Goal: Transaction & Acquisition: Purchase product/service

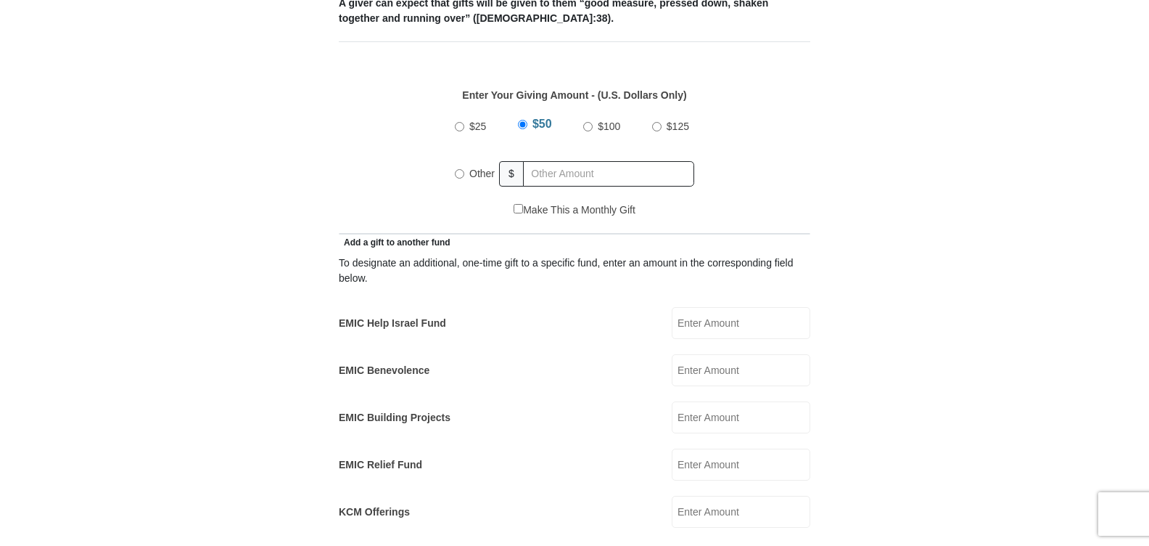
scroll to position [639, 0]
click at [458, 169] on input "Other" at bounding box center [459, 173] width 9 height 9
radio input "true"
type input "6"
type input "216.00"
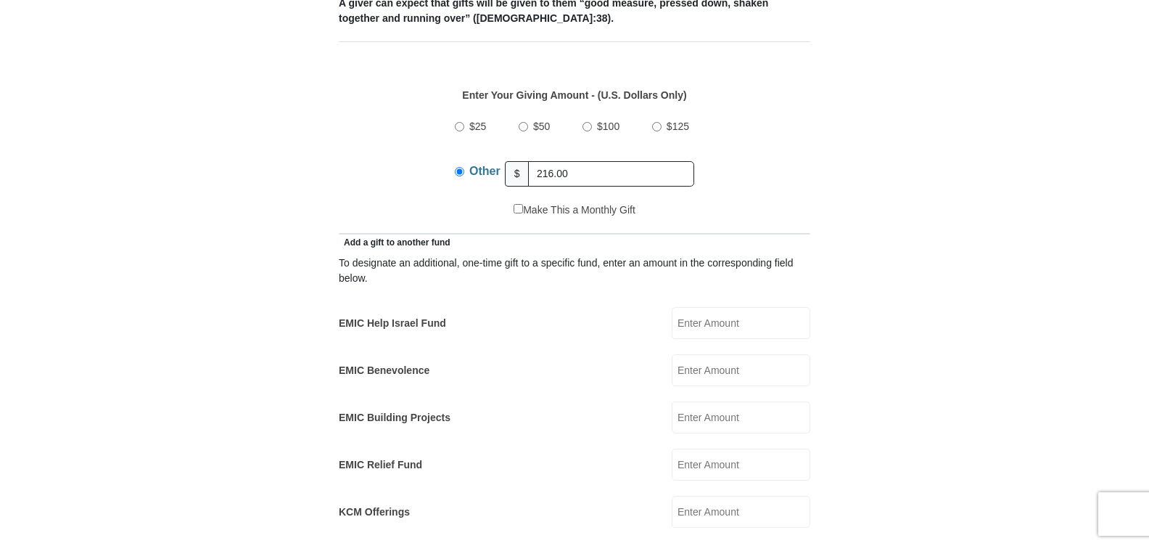
type input "Janet"
type input "Spear"
type input "janetspear@hotmail.com"
type input "310 E Coats Dr"
type input "Allen"
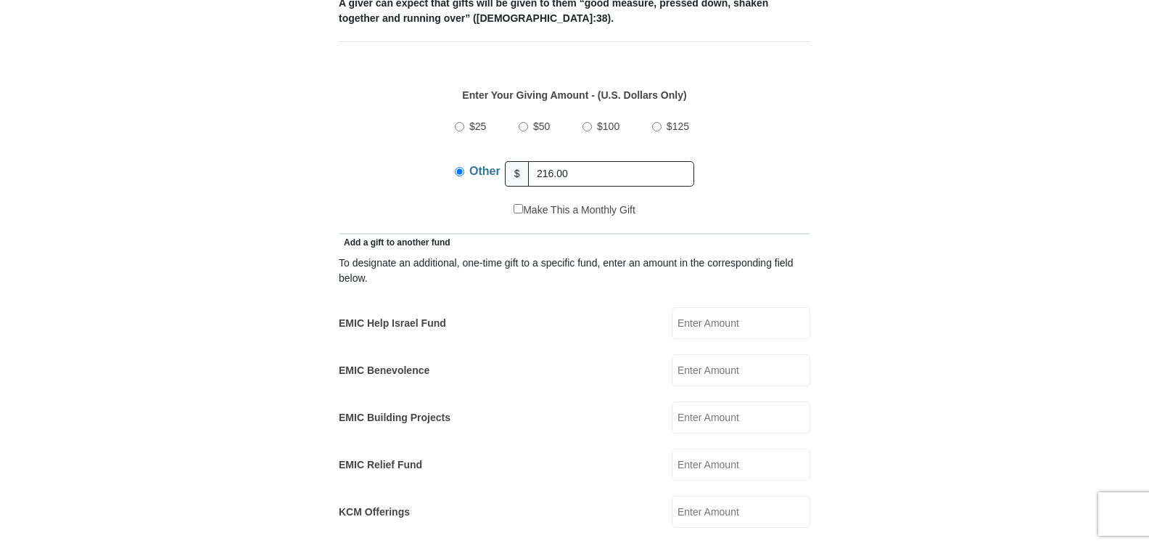
select select "TX"
type input "75002"
type input "9728388979"
click at [815, 140] on form "Eagle Mountain International Church Online Giving Because of gifts like yours, …" at bounding box center [574, 481] width 827 height 2122
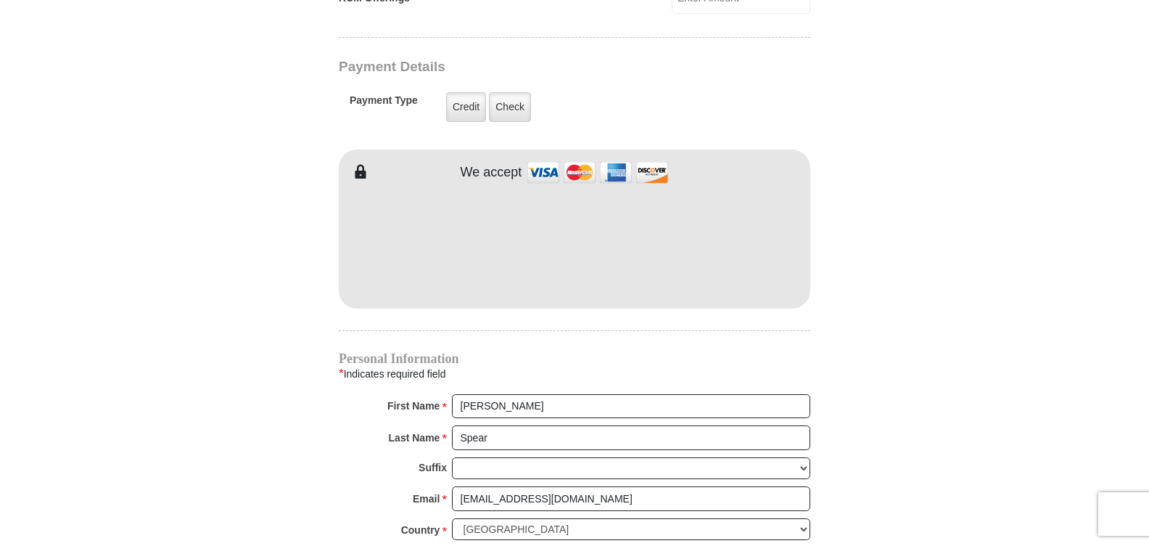
scroll to position [1132, 0]
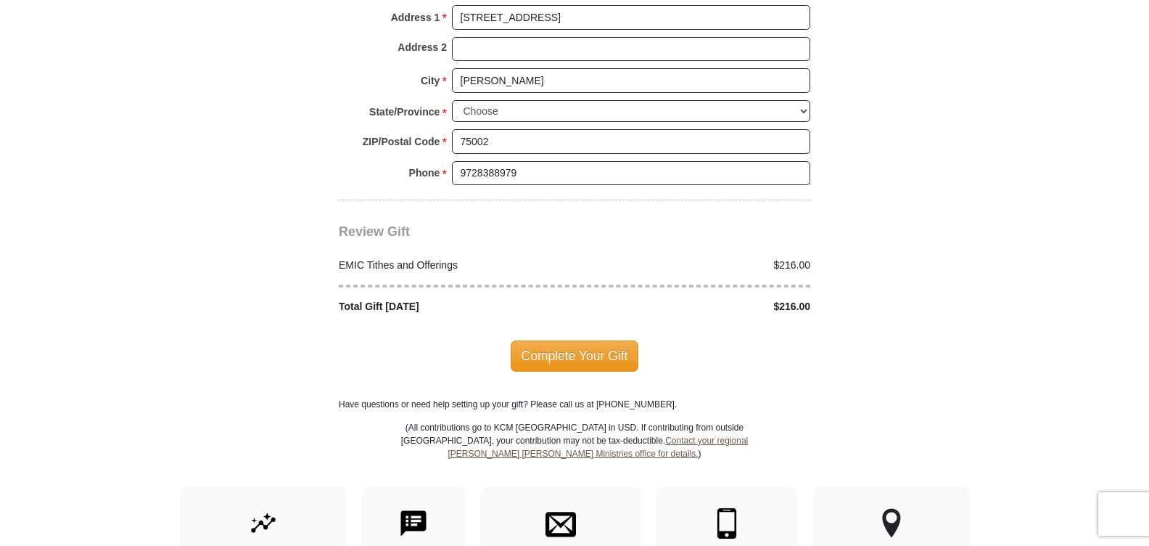
scroll to position [1712, 0]
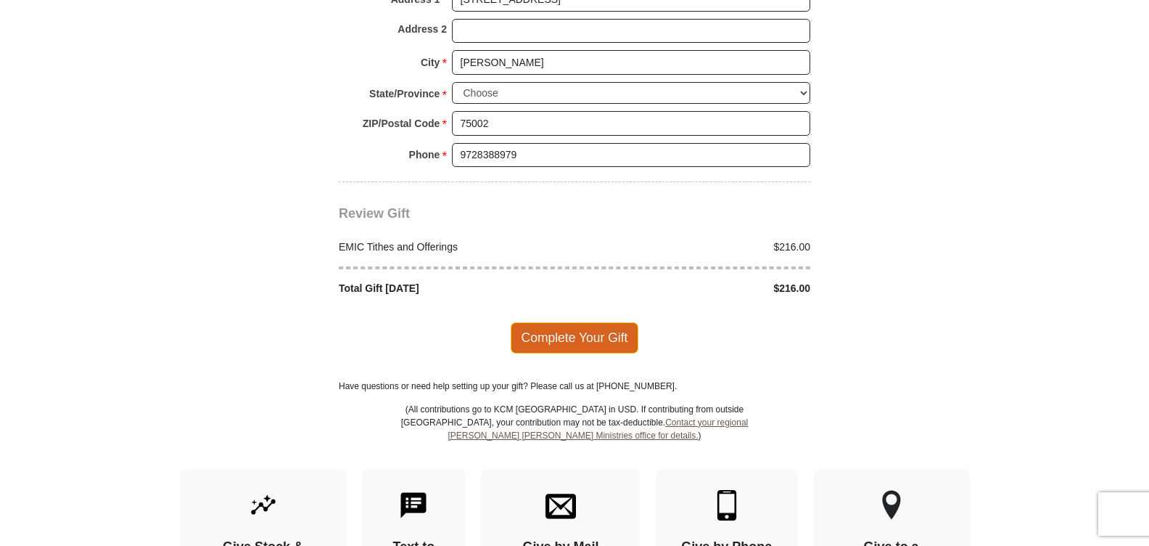
click at [570, 322] on span "Complete Your Gift" at bounding box center [575, 337] width 128 height 30
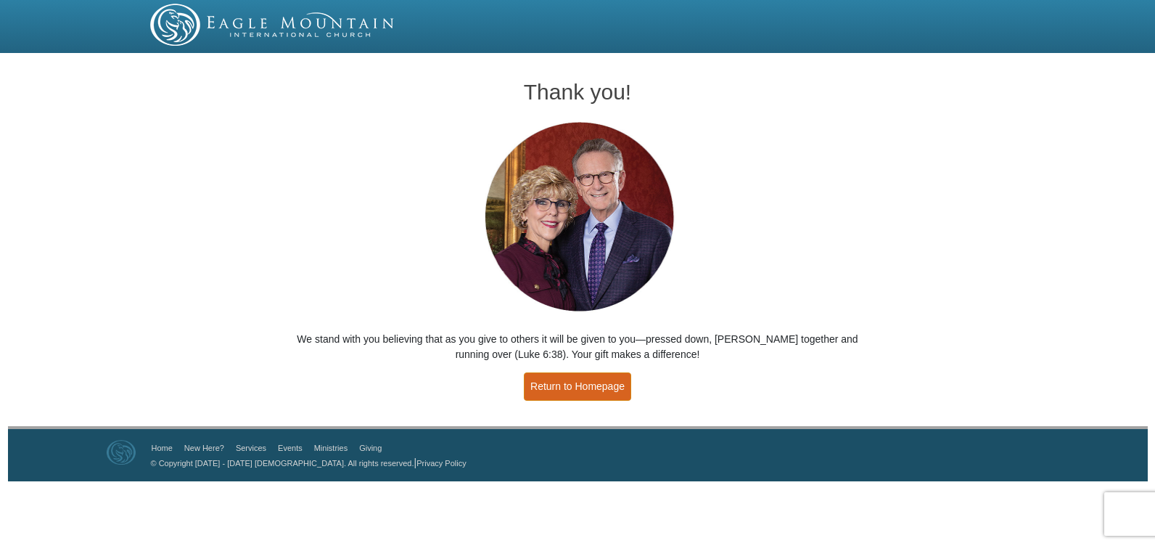
click at [580, 390] on link "Return to Homepage" at bounding box center [577, 386] width 107 height 28
